Goal: Find specific page/section: Find specific page/section

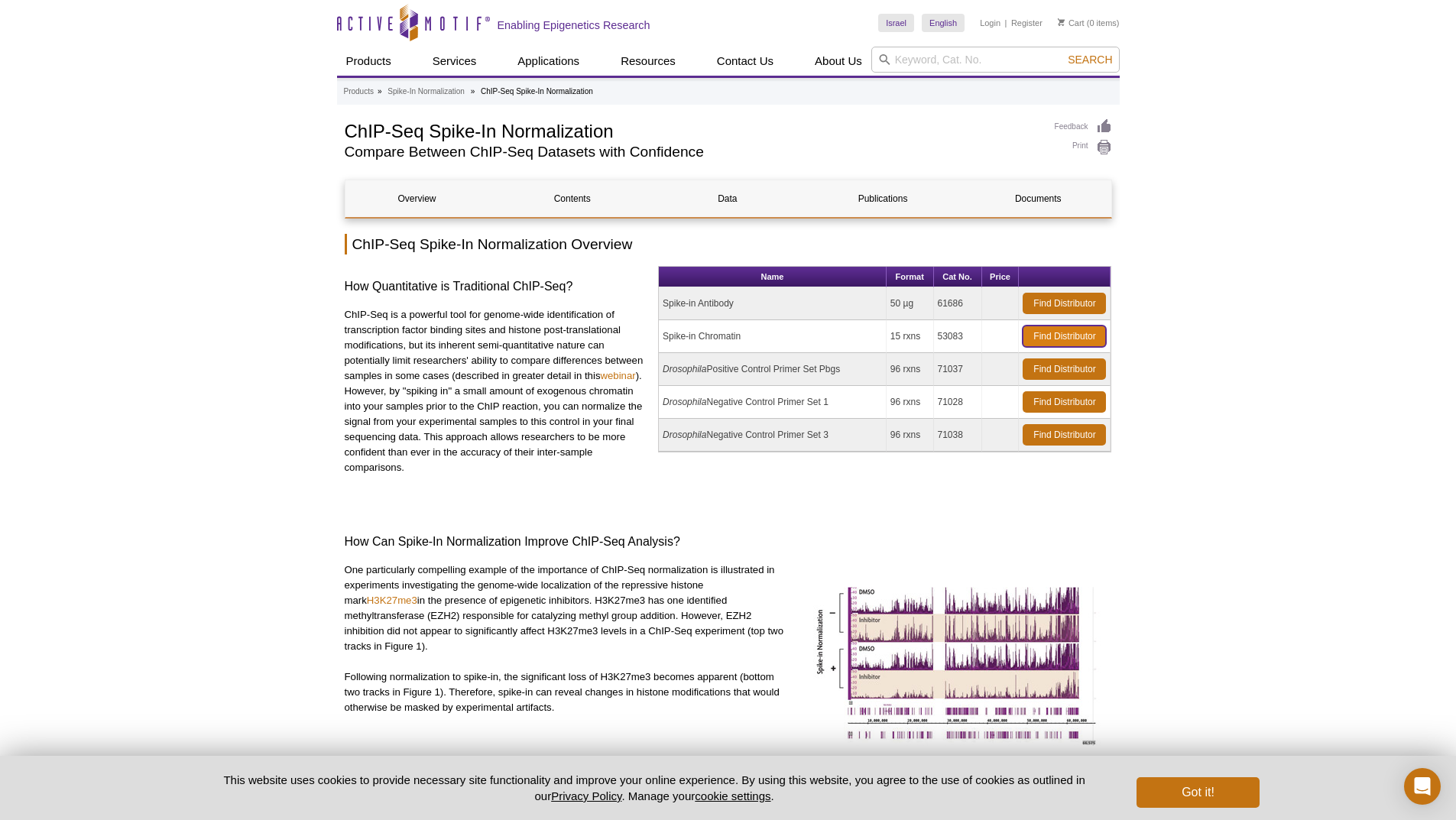
click at [1092, 332] on link "Find Distributor" at bounding box center [1065, 336] width 84 height 22
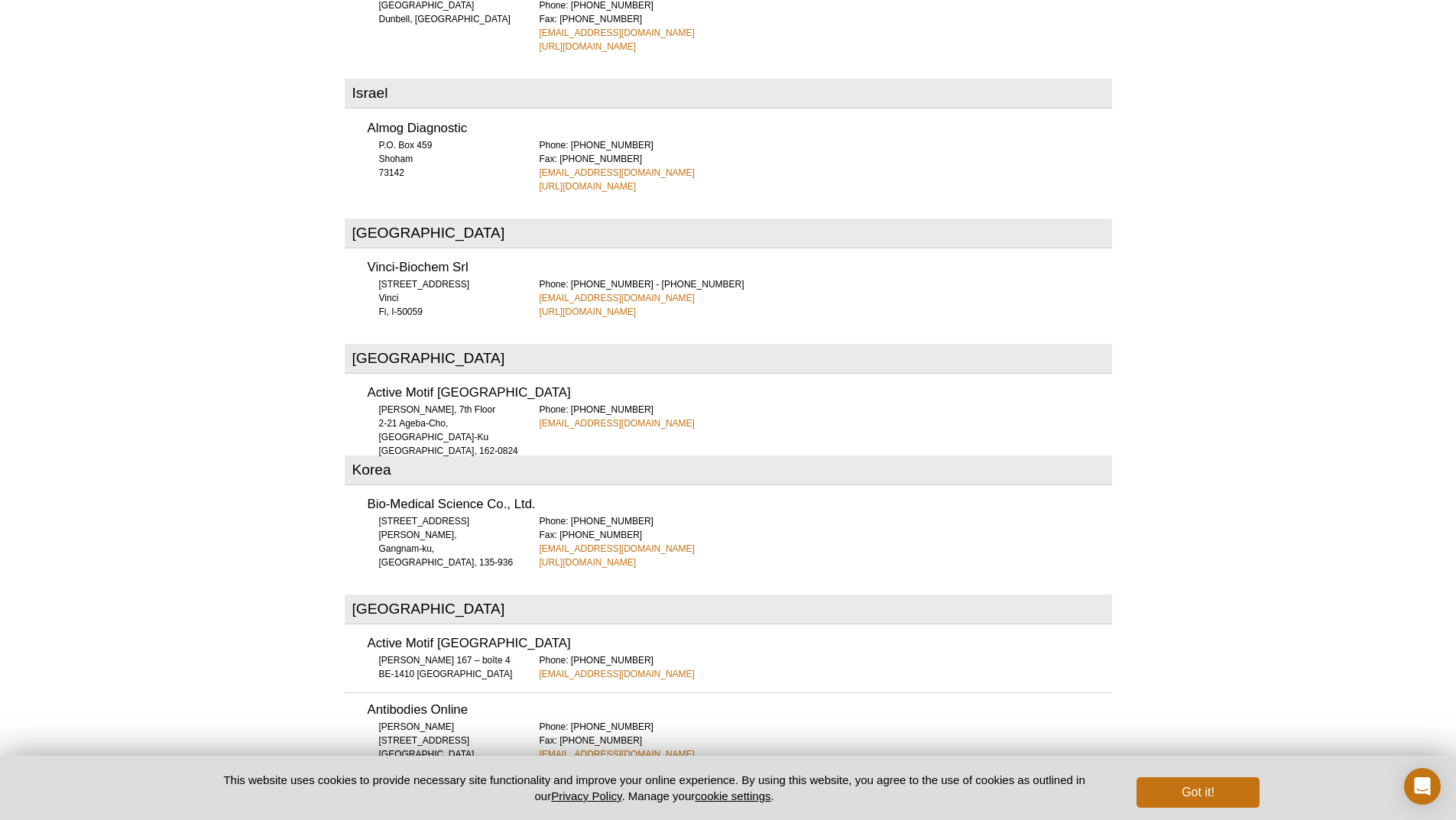
scroll to position [3449, 0]
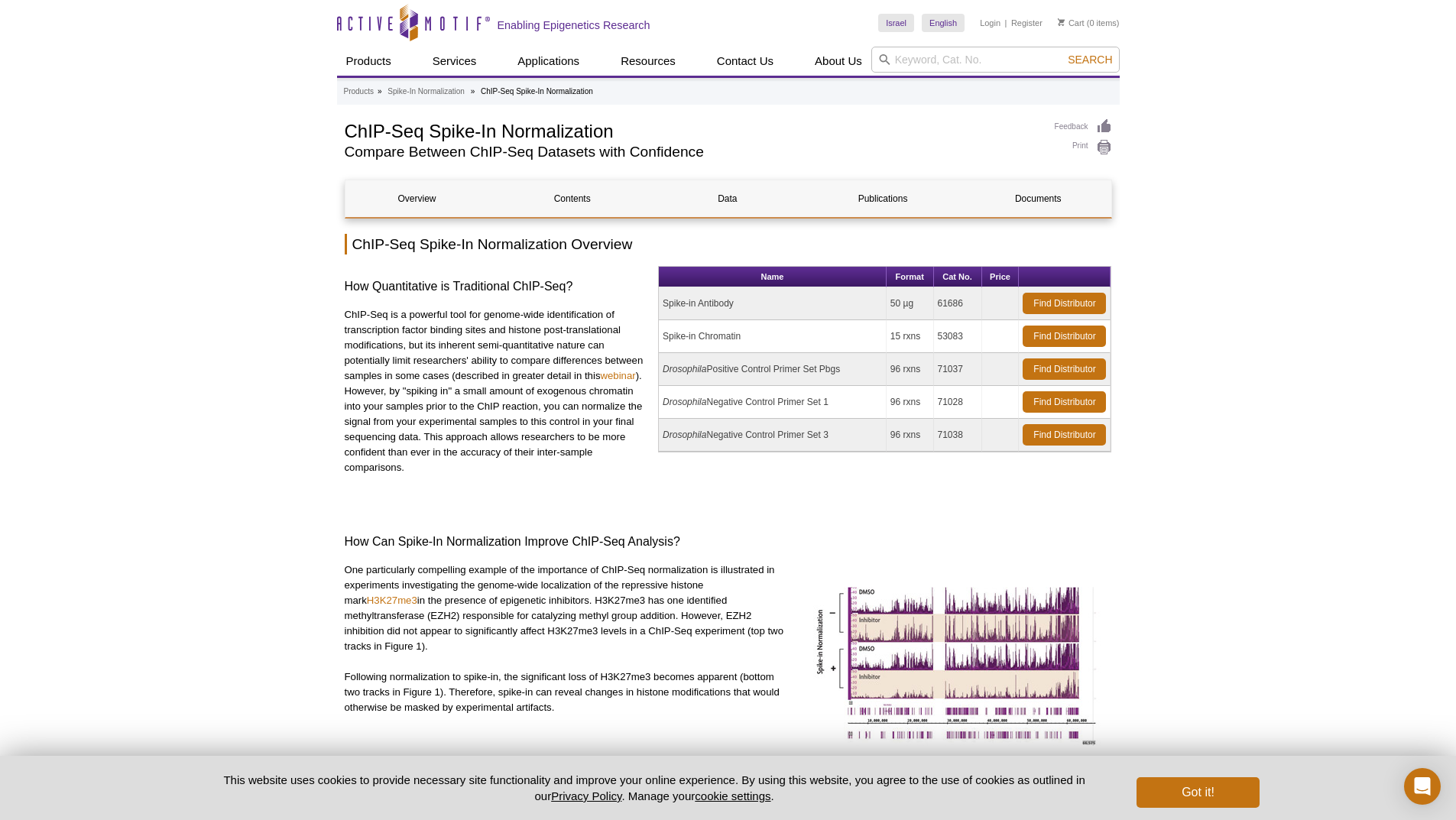
drag, startPoint x: 664, startPoint y: 340, endPoint x: 987, endPoint y: 345, distance: 323.0
click at [987, 345] on tr "Spike-in Chromatin 15 rxns 53083 Find Distributor" at bounding box center [885, 336] width 452 height 33
copy tr "Spike-in Chromatin 15 rxns 53083"
